Goal: Information Seeking & Learning: Compare options

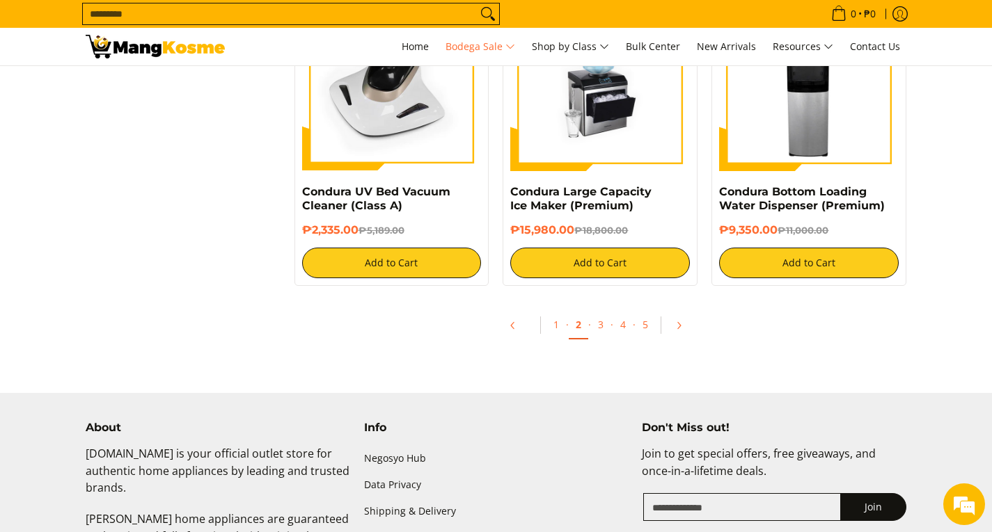
scroll to position [2923, 0]
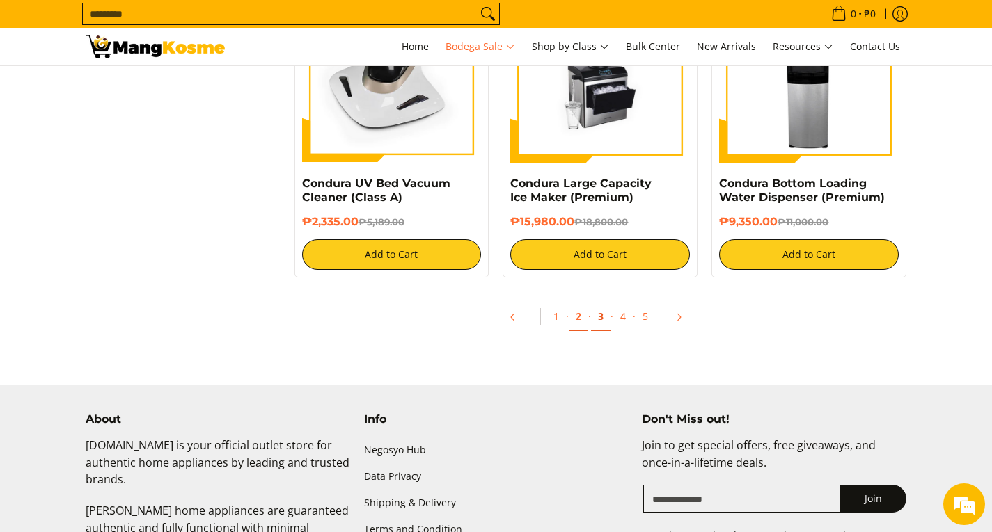
click at [595, 312] on link "3" at bounding box center [600, 317] width 19 height 29
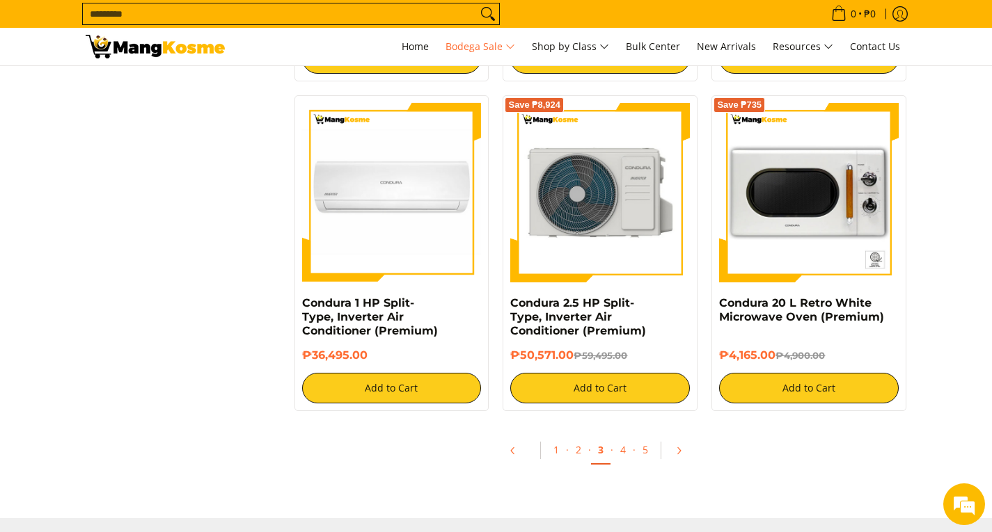
scroll to position [2784, 0]
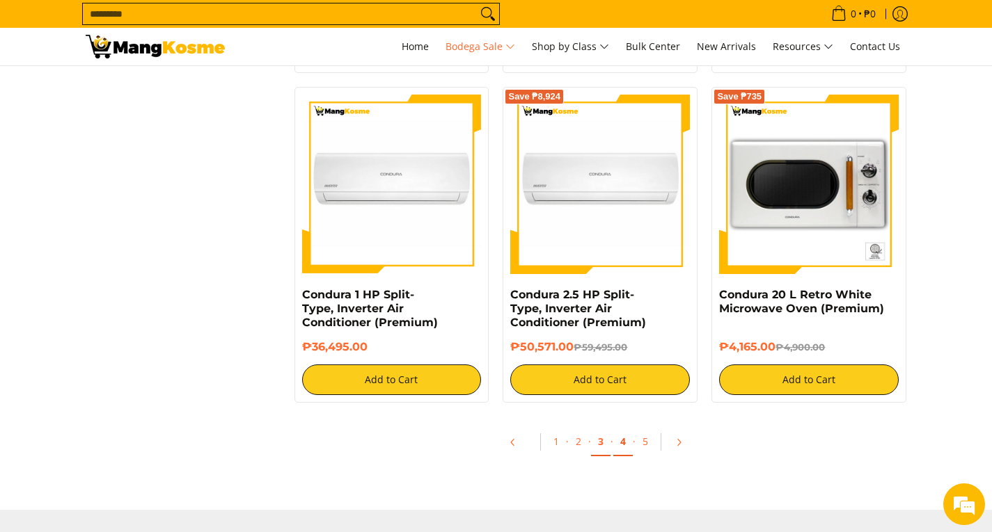
click at [626, 444] on link "4" at bounding box center [622, 442] width 19 height 29
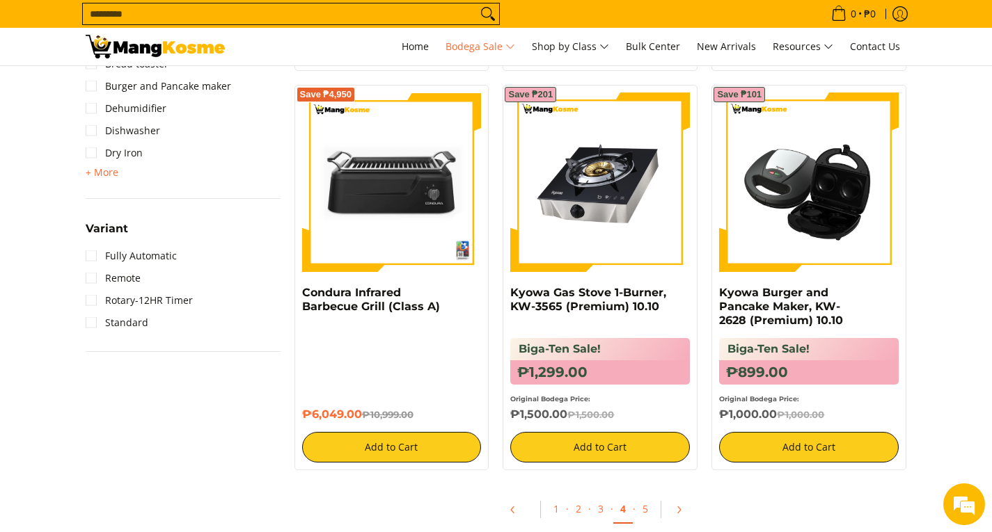
scroll to position [1946, 0]
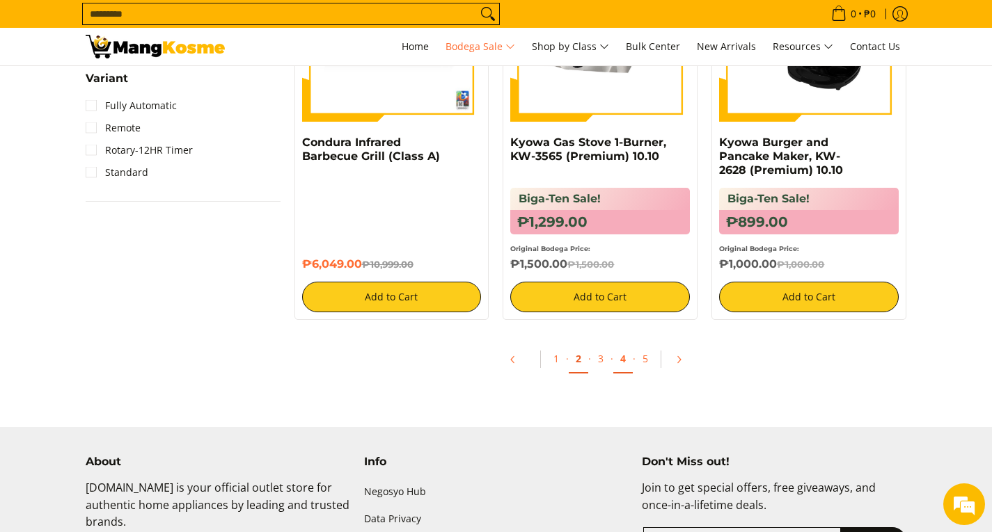
click at [585, 360] on link "2" at bounding box center [578, 359] width 19 height 29
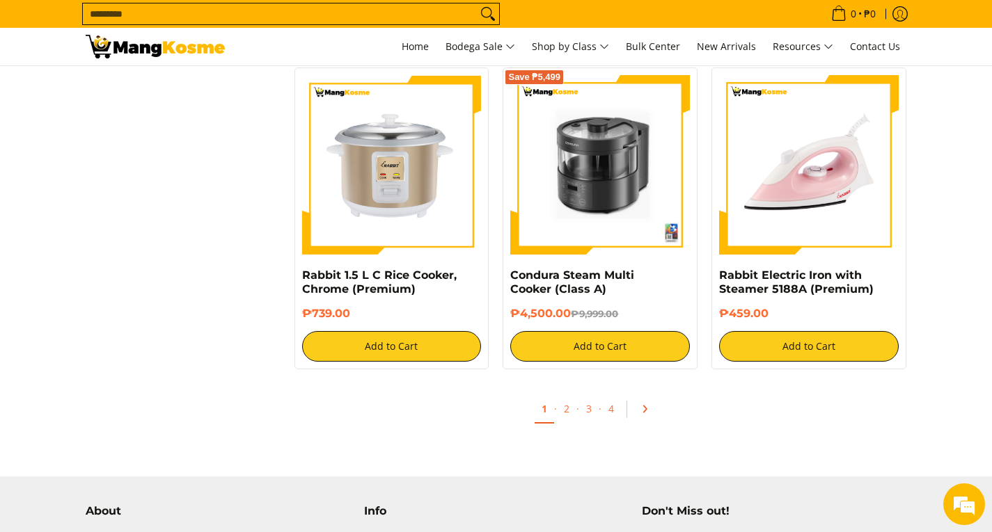
click at [647, 406] on icon "Pagination" at bounding box center [645, 409] width 10 height 10
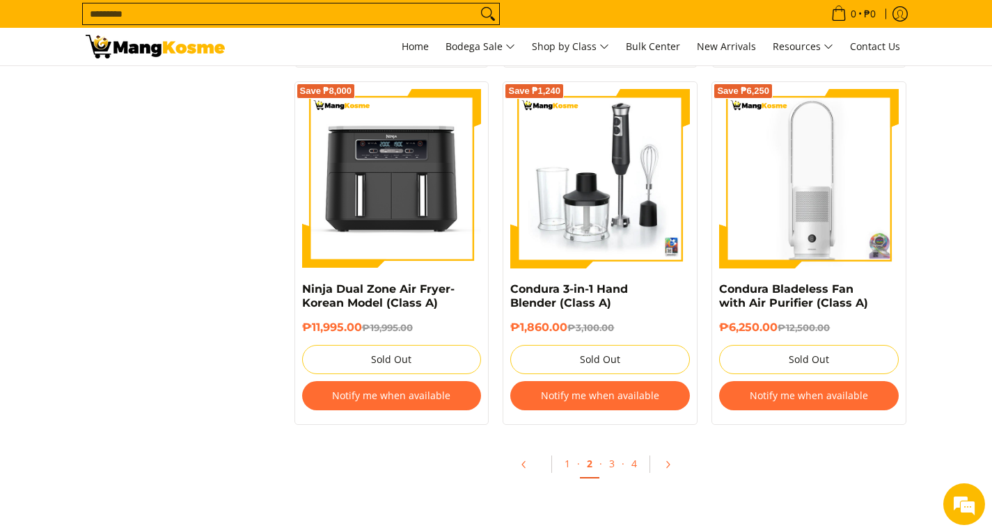
scroll to position [1740, 0]
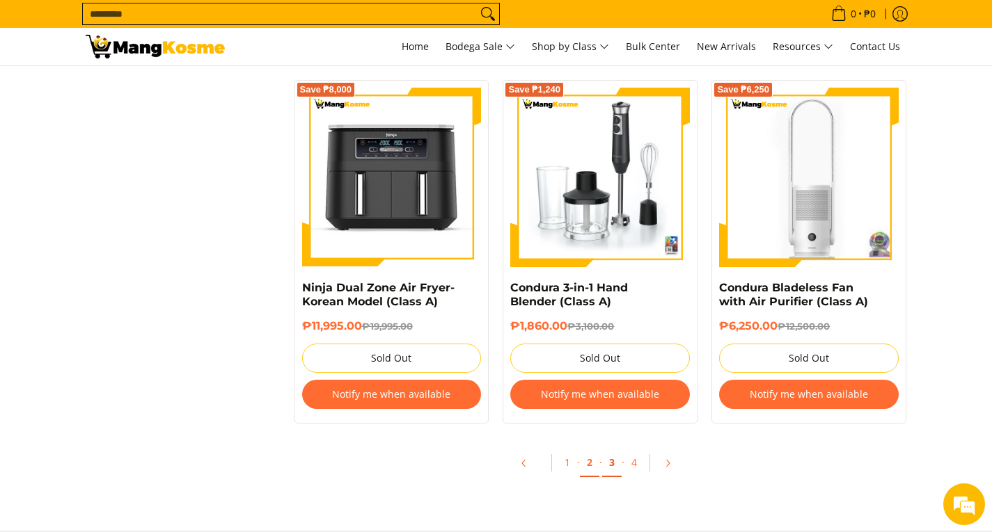
click at [611, 462] on link "3" at bounding box center [611, 463] width 19 height 29
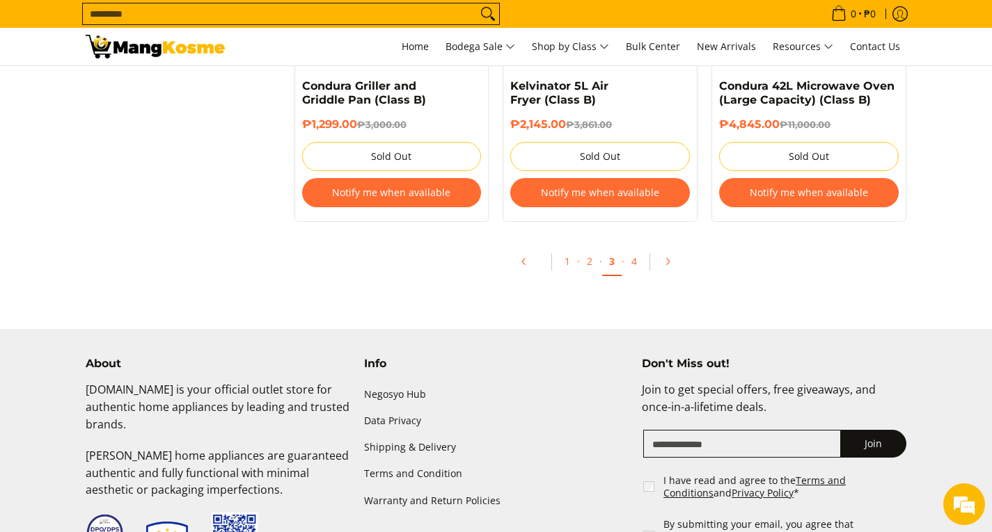
scroll to position [2992, 0]
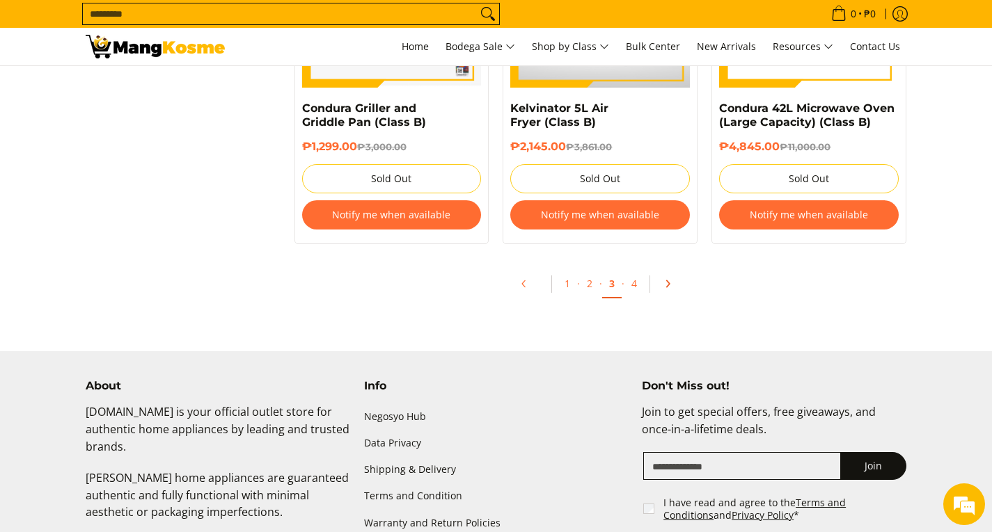
click at [671, 289] on icon "Pagination" at bounding box center [668, 284] width 10 height 10
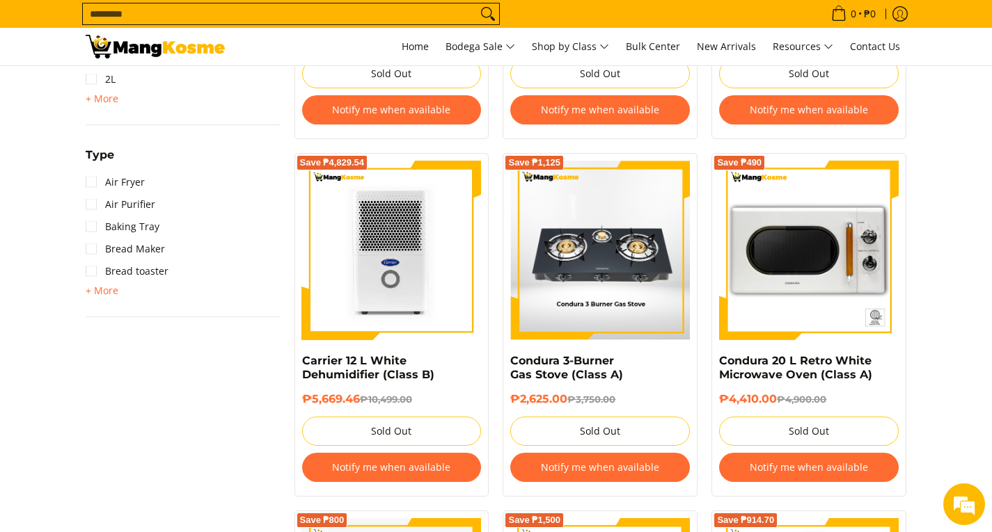
scroll to position [835, 0]
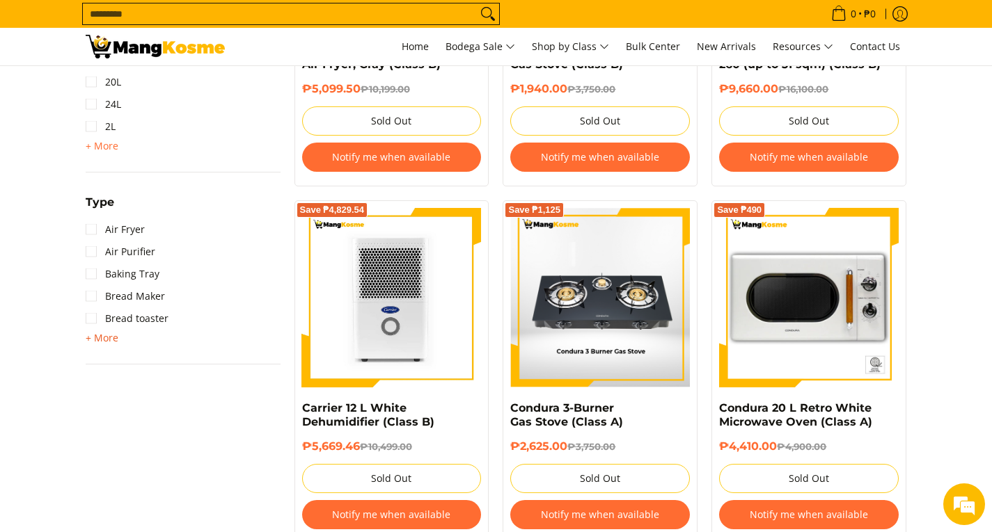
click at [104, 337] on span "+ More" at bounding box center [102, 338] width 33 height 11
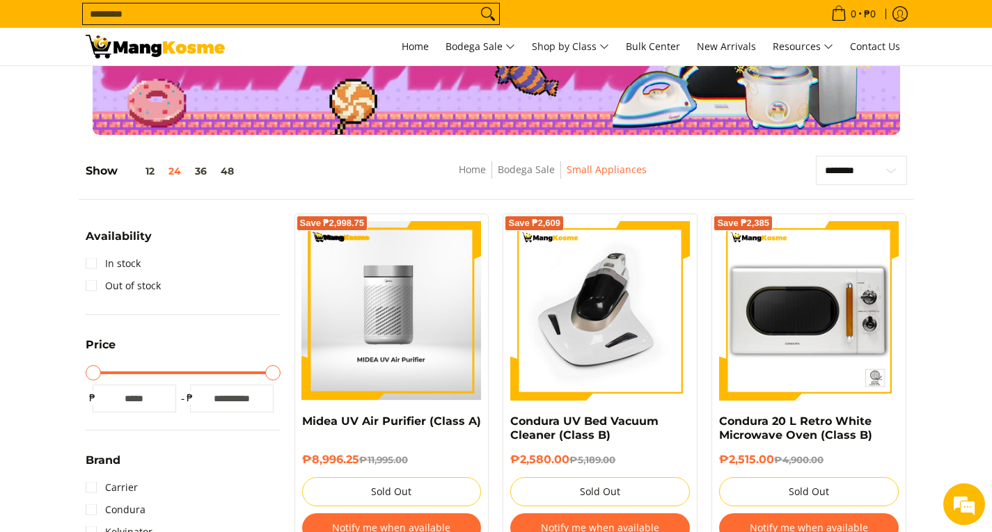
scroll to position [0, 0]
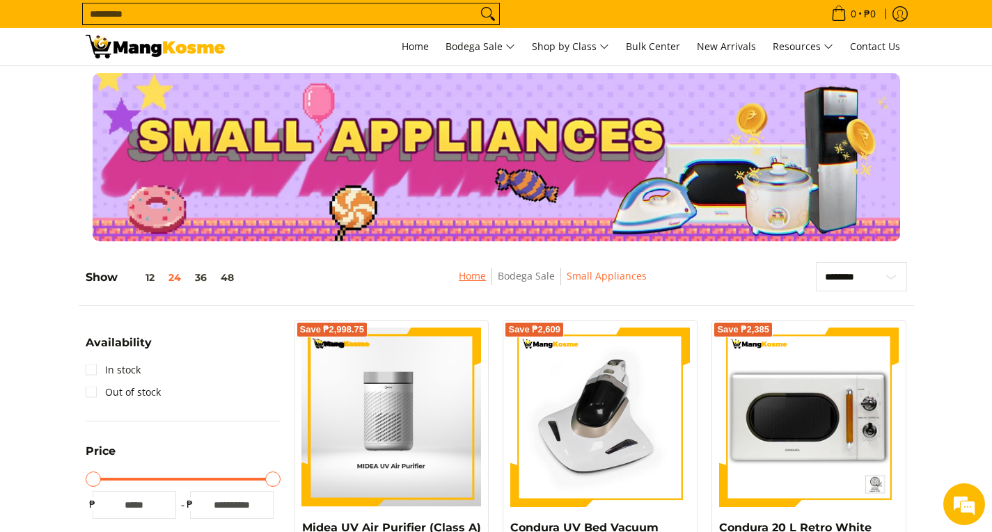
click at [473, 278] on link "Home" at bounding box center [472, 275] width 27 height 13
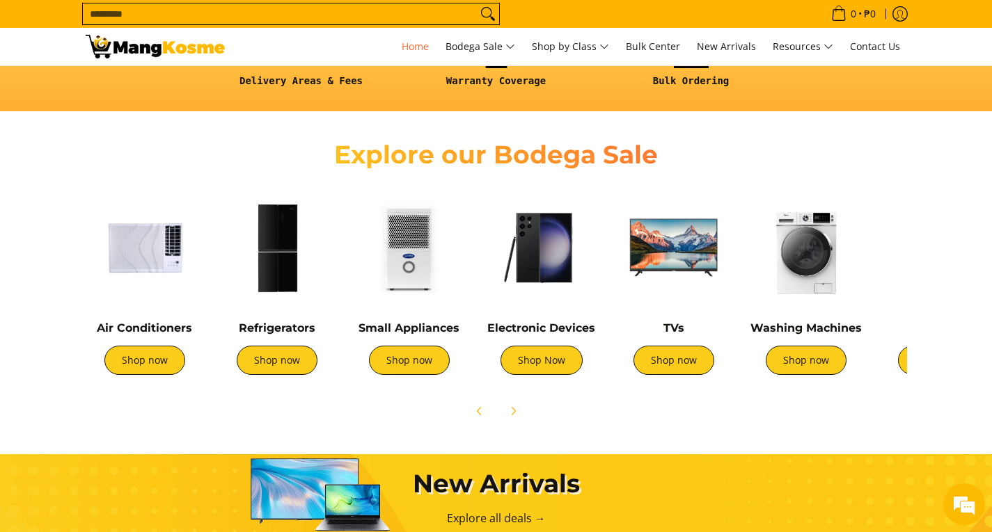
click at [152, 262] on img at bounding box center [145, 248] width 118 height 118
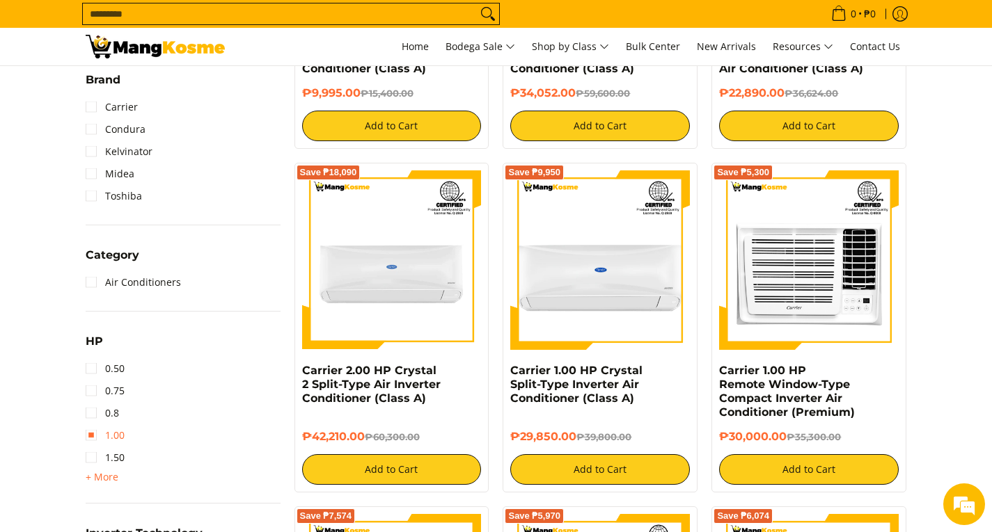
click at [103, 434] on link "1.00" at bounding box center [105, 436] width 39 height 22
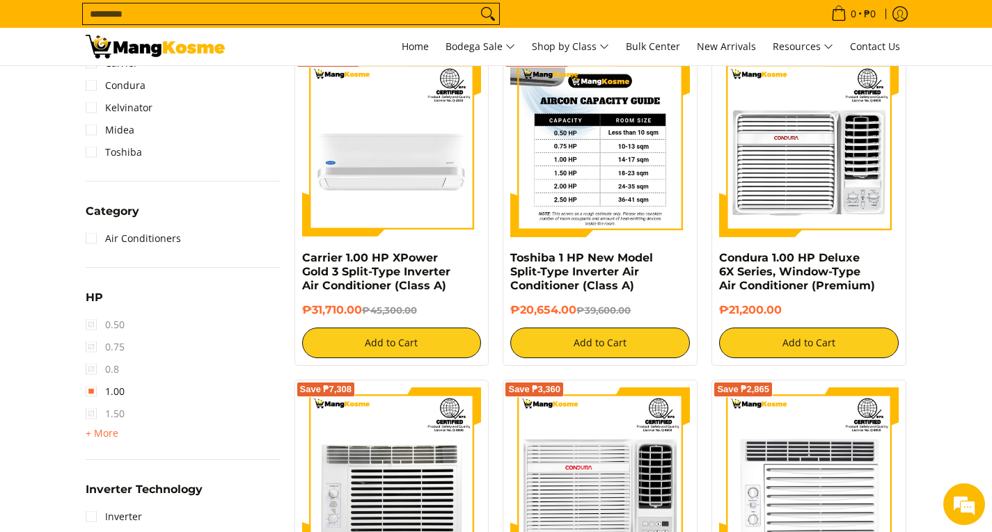
click at [626, 152] on img at bounding box center [600, 148] width 180 height 180
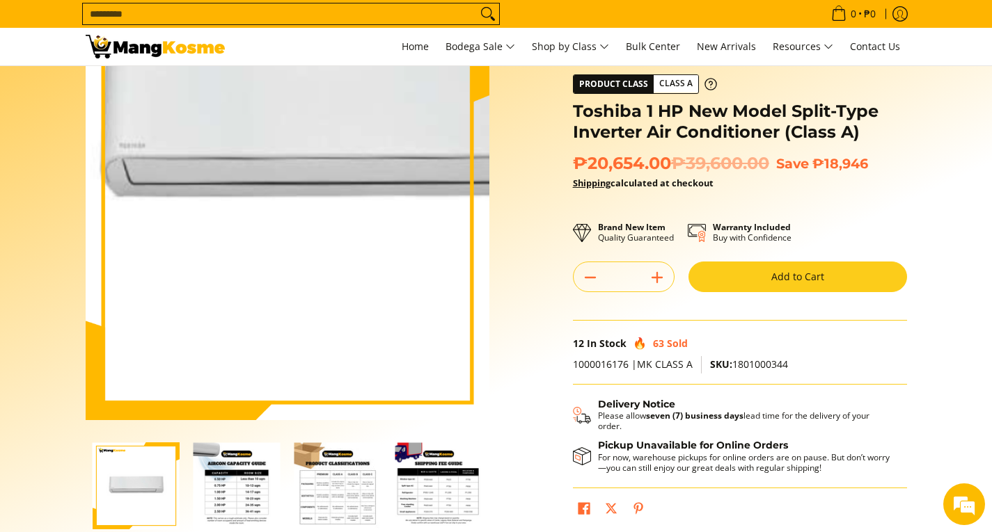
scroll to position [70, 0]
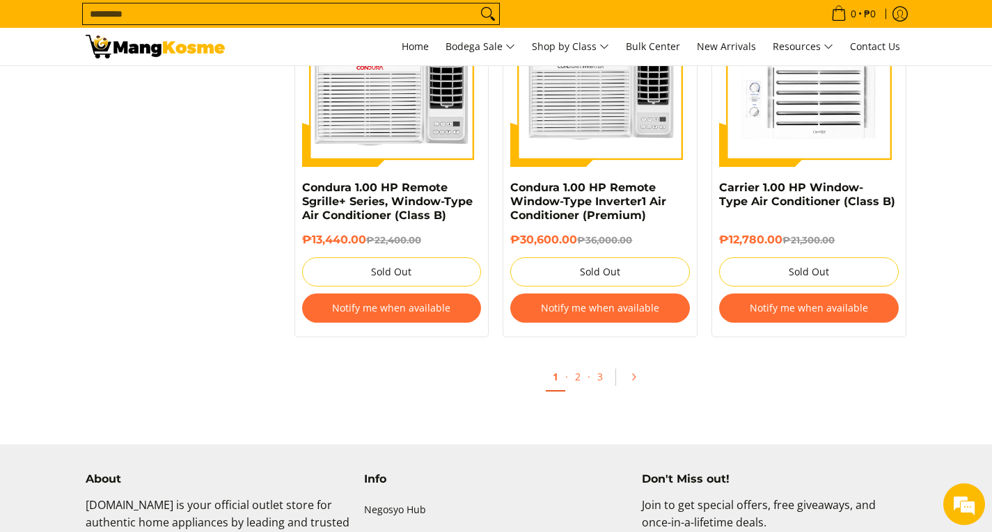
scroll to position [2702, 0]
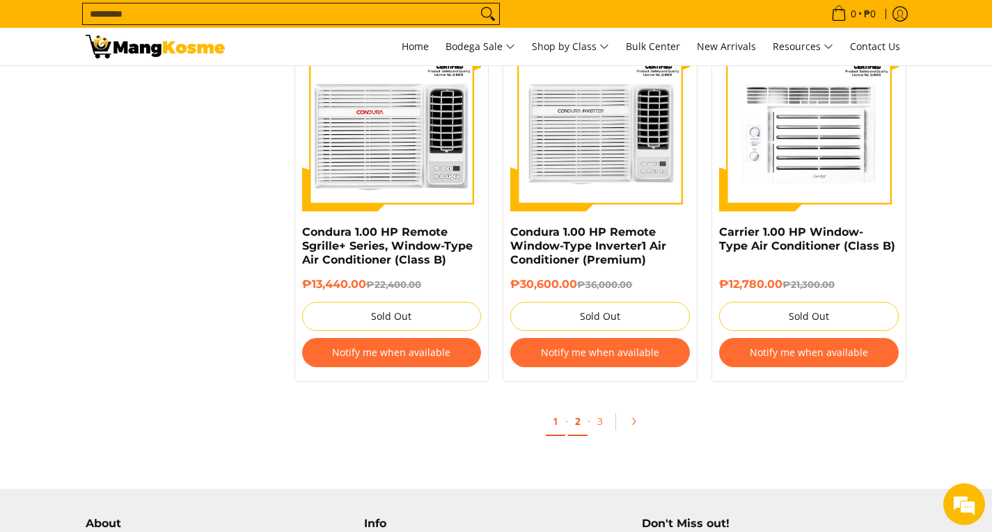
click at [581, 427] on link "2" at bounding box center [577, 422] width 19 height 29
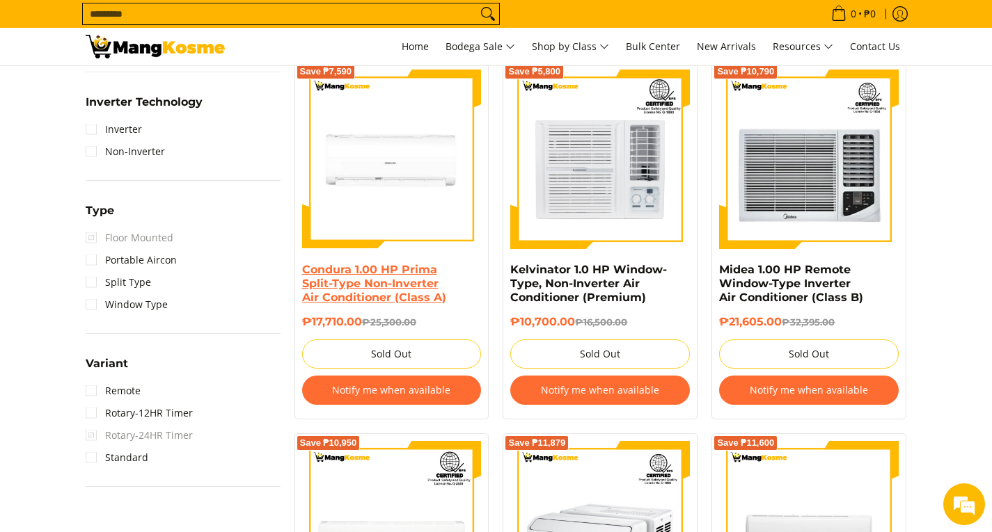
scroll to position [974, 0]
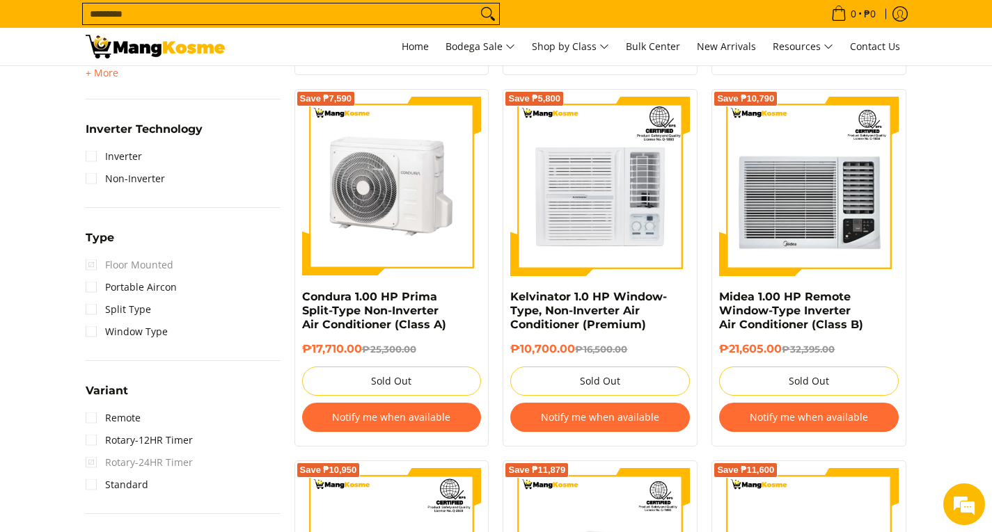
click at [408, 209] on img at bounding box center [392, 187] width 180 height 180
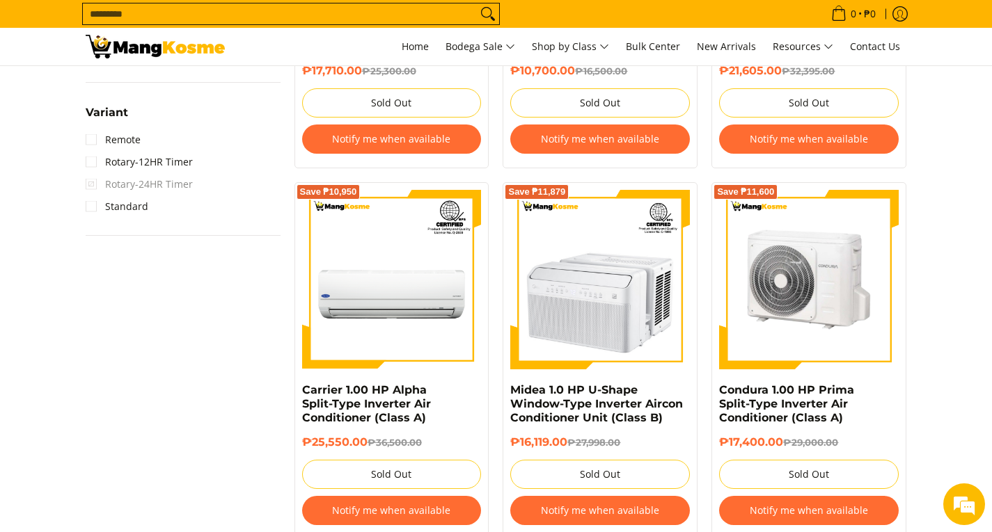
click at [798, 308] on img at bounding box center [809, 280] width 180 height 180
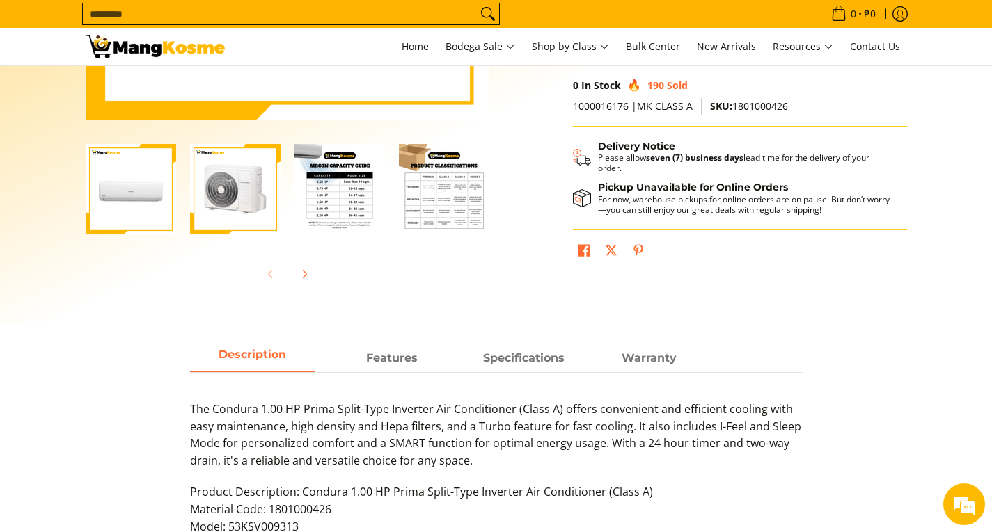
scroll to position [209, 0]
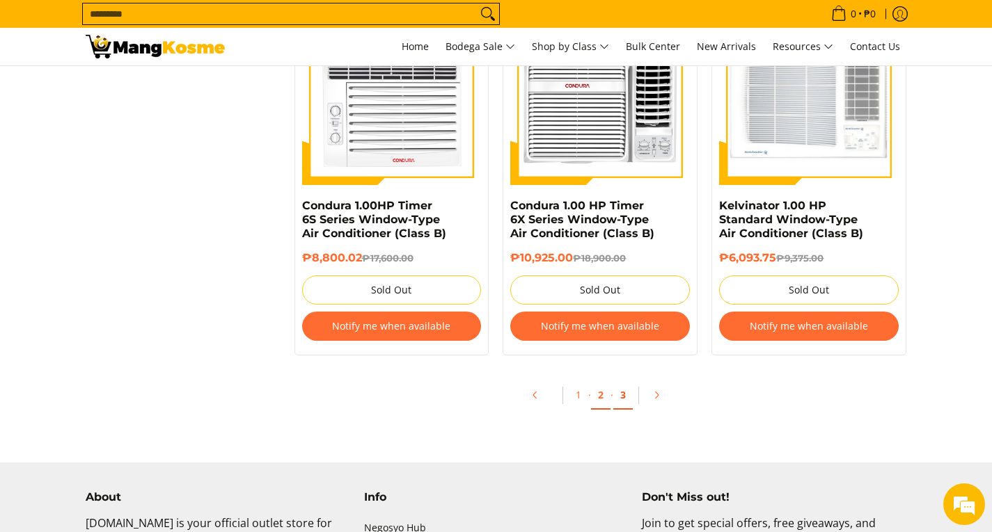
click at [627, 399] on link "3" at bounding box center [622, 395] width 19 height 29
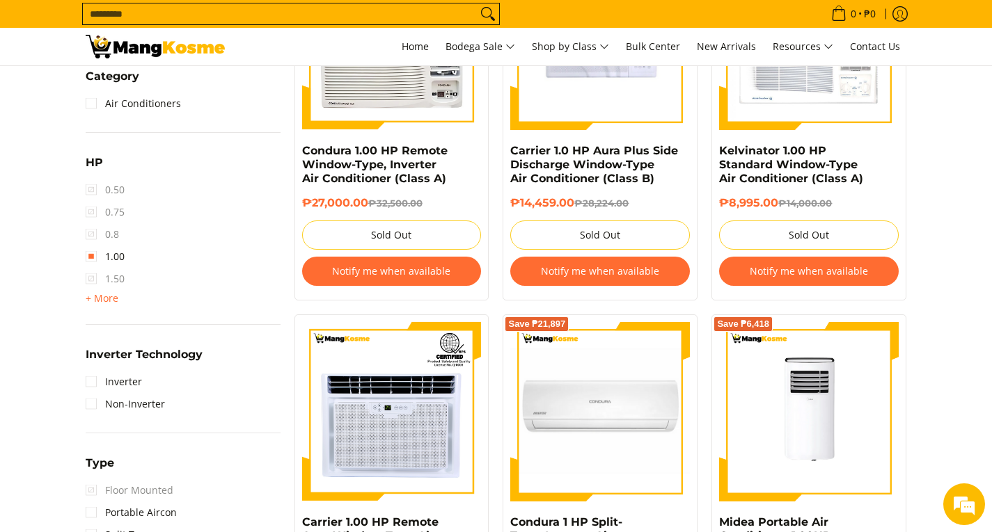
scroll to position [974, 0]
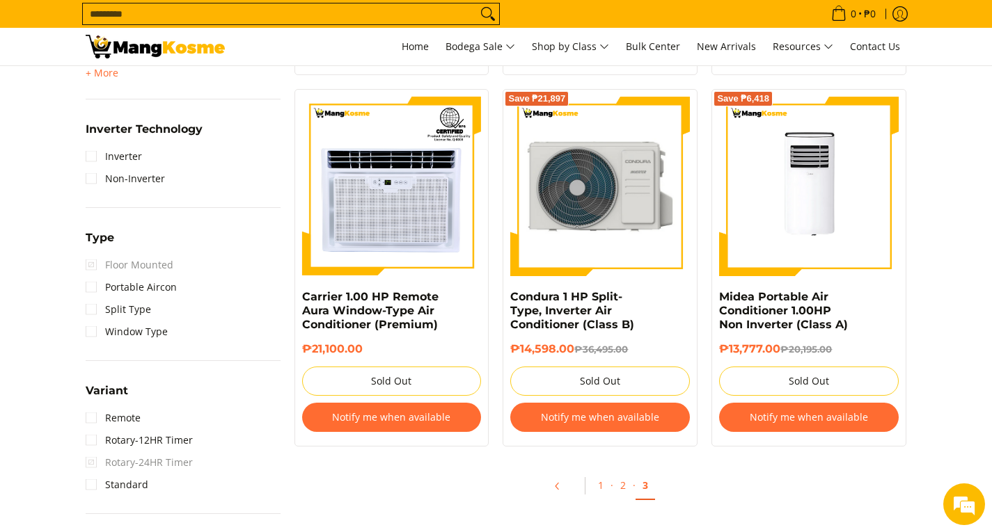
click at [628, 205] on img at bounding box center [600, 187] width 180 height 180
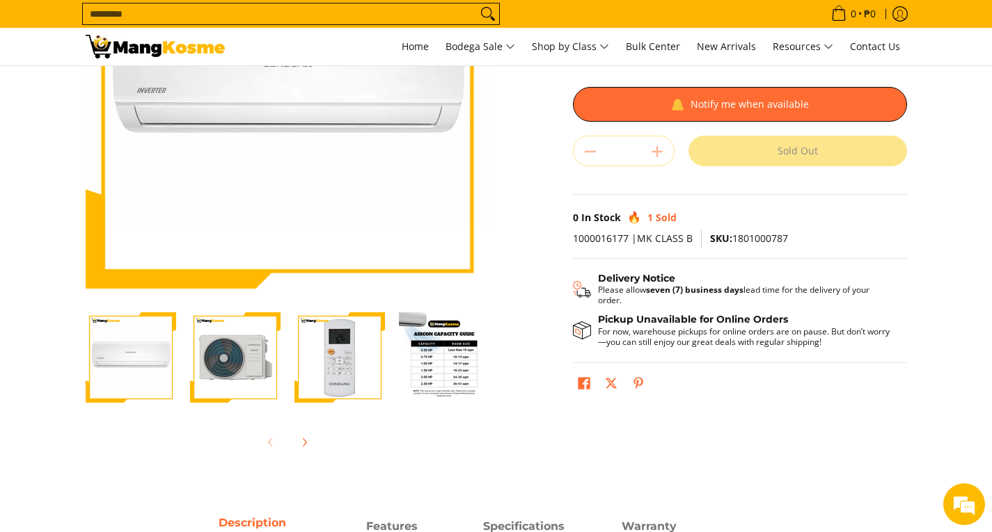
click at [445, 358] on img "Condura 1 HP Split-Type, Inverter Air Conditioner (Class B)-4" at bounding box center [444, 357] width 90 height 90
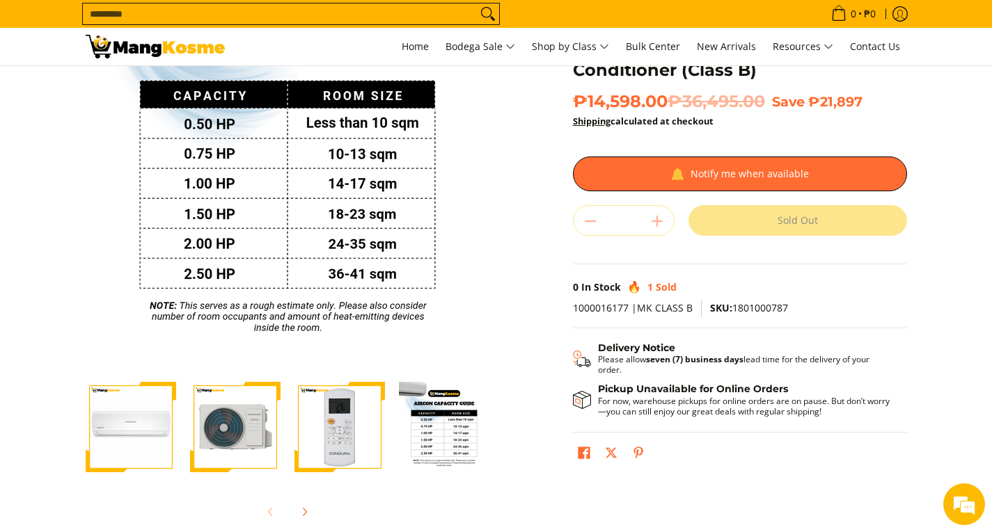
click at [108, 445] on img "Condura 1 HP Split-Type, Inverter Air Conditioner (Class B)-1" at bounding box center [131, 427] width 90 height 90
